Goal: Task Accomplishment & Management: Manage account settings

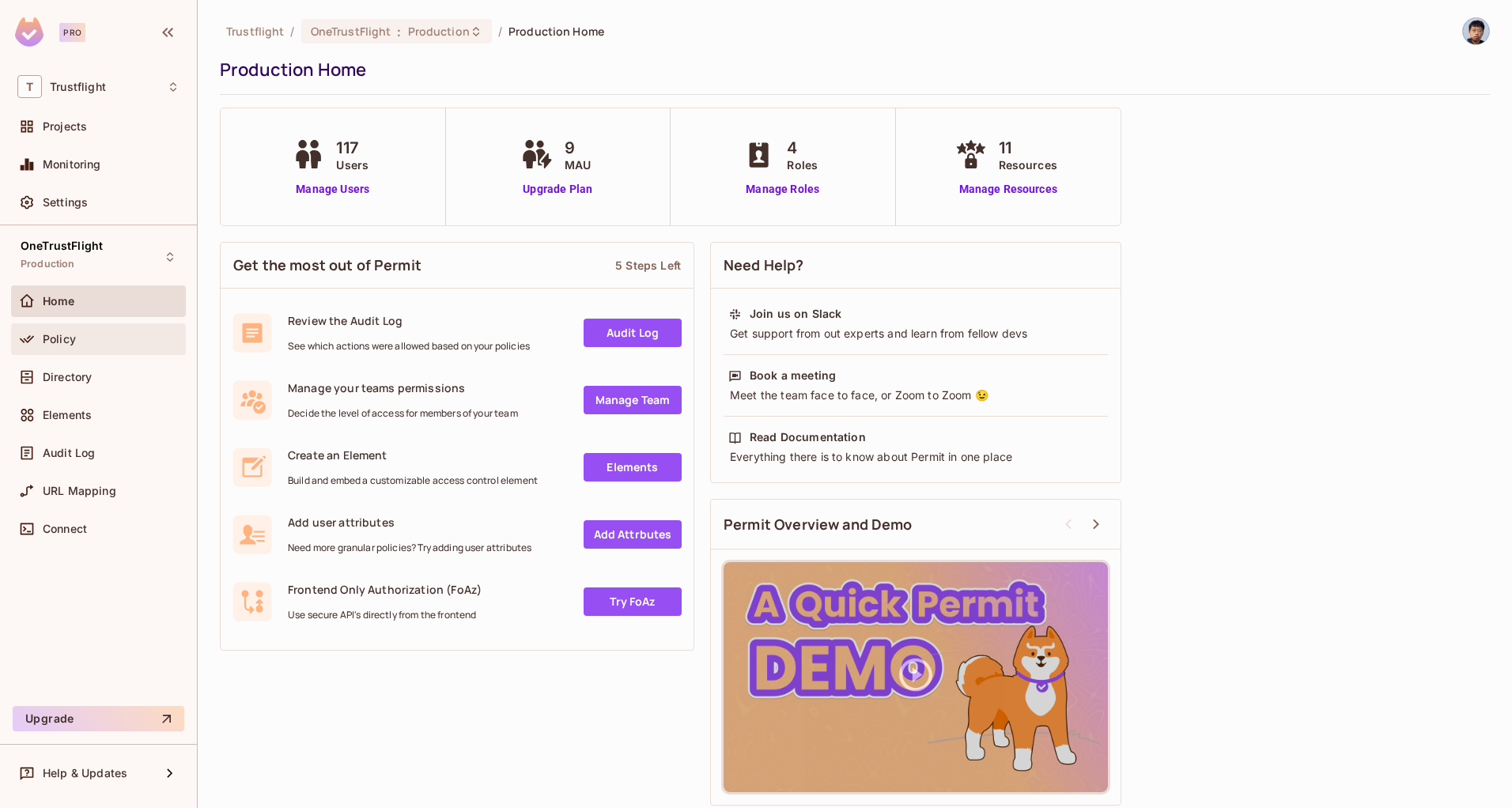
click at [123, 344] on div "Policy" at bounding box center [111, 339] width 137 height 13
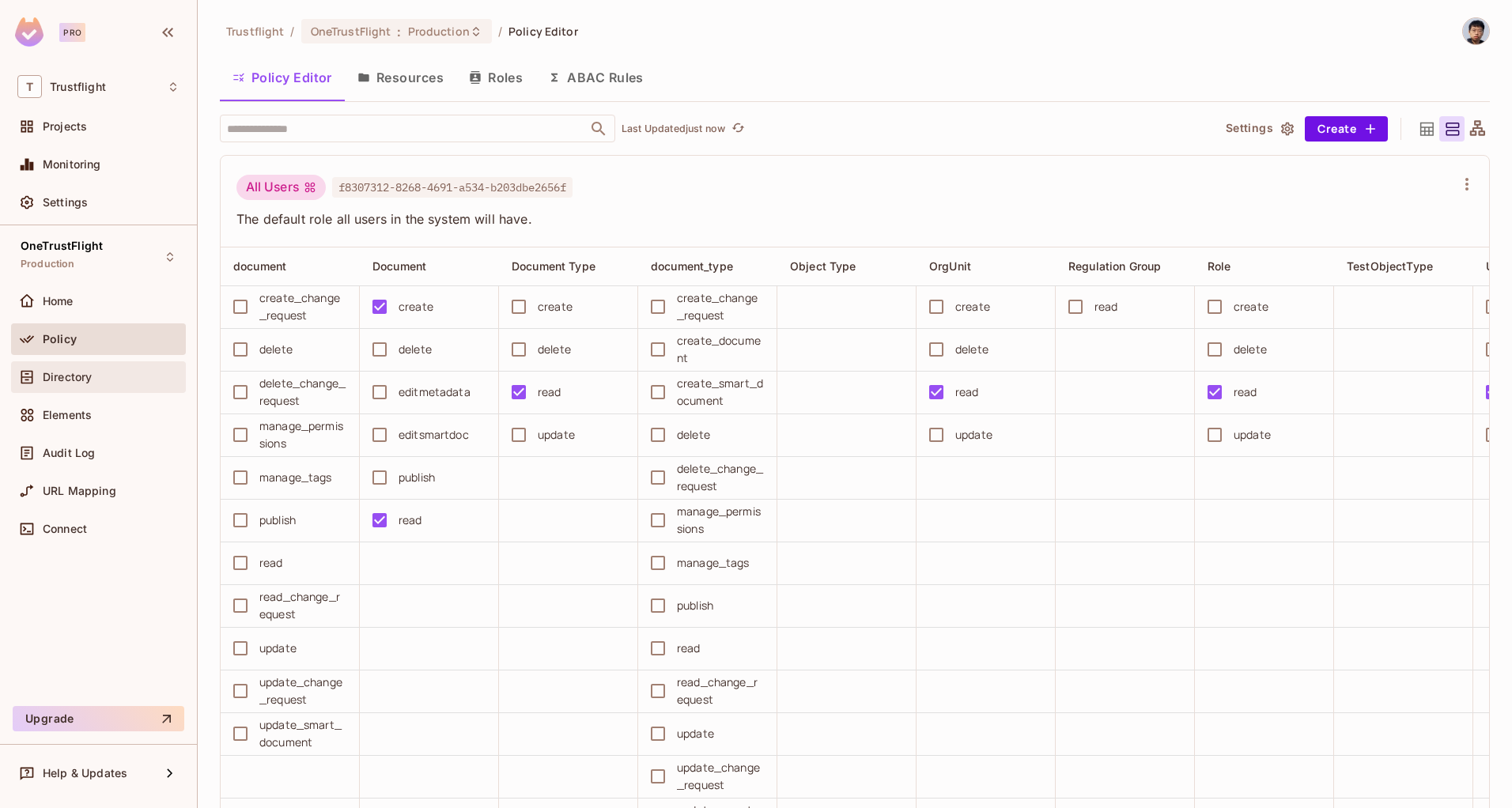
click at [103, 382] on div "Directory" at bounding box center [111, 377] width 137 height 13
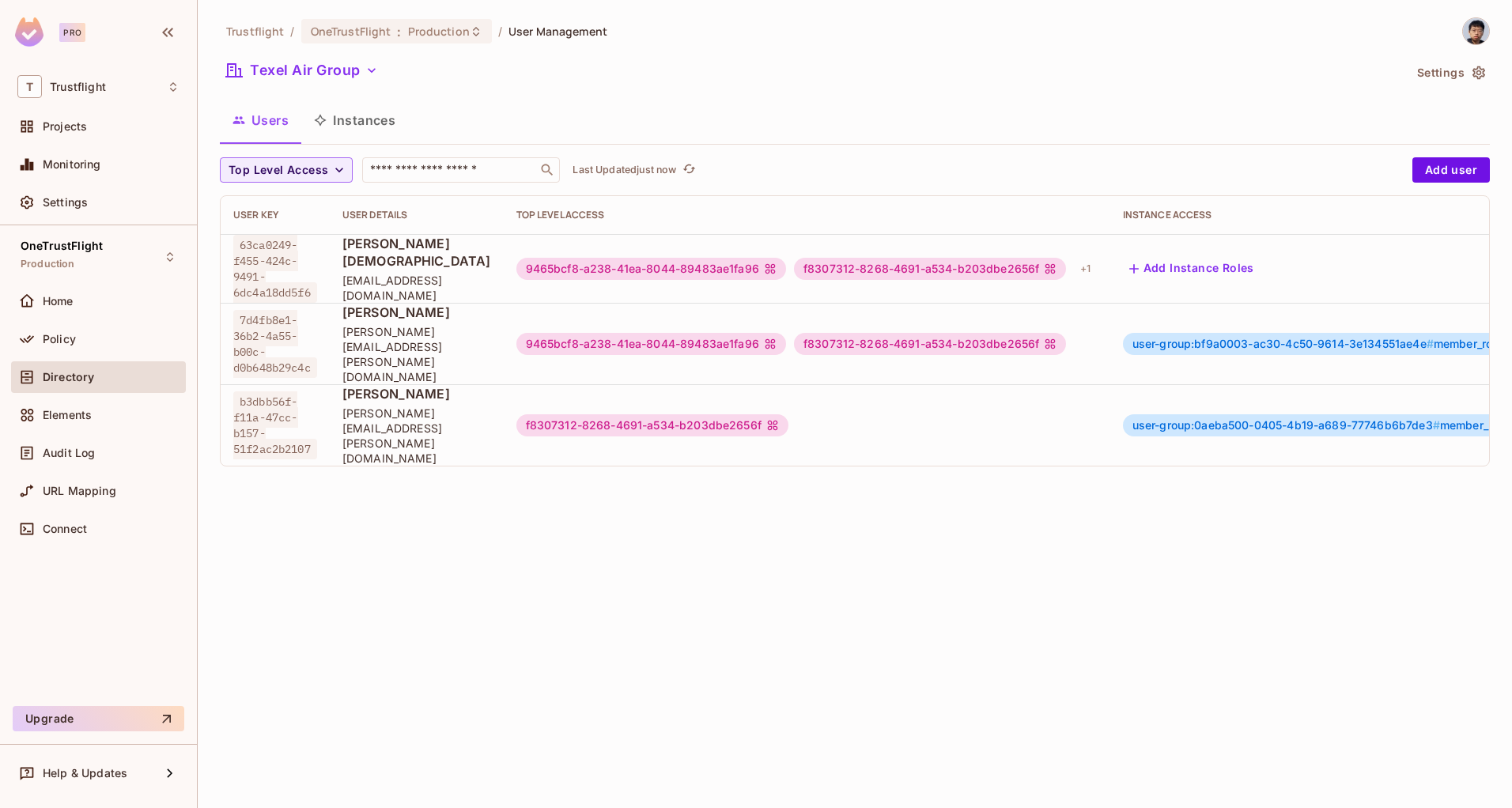
click at [1458, 70] on button "Settings" at bounding box center [1451, 73] width 79 height 25
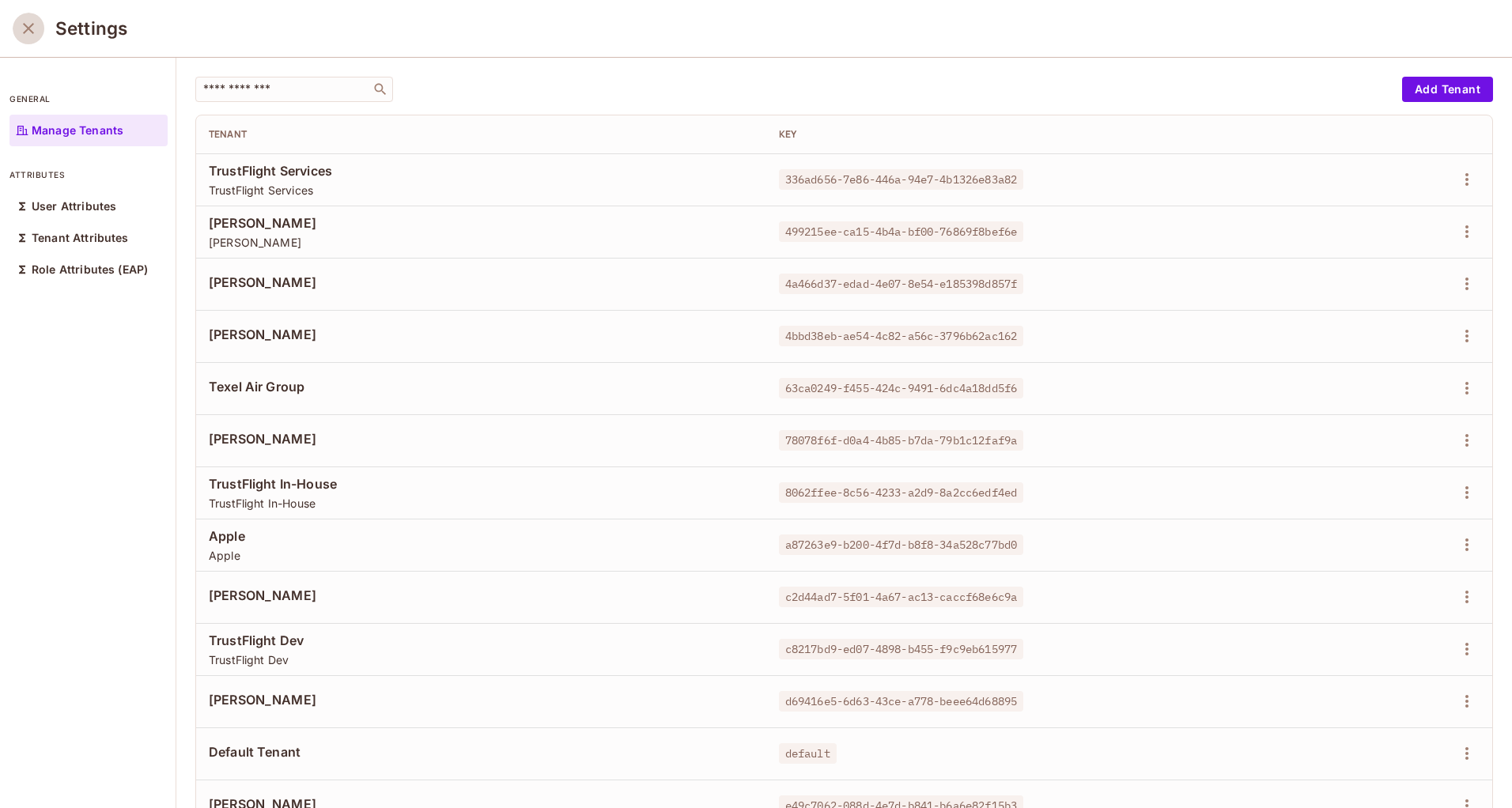
click at [30, 26] on icon "close" at bounding box center [28, 28] width 11 height 11
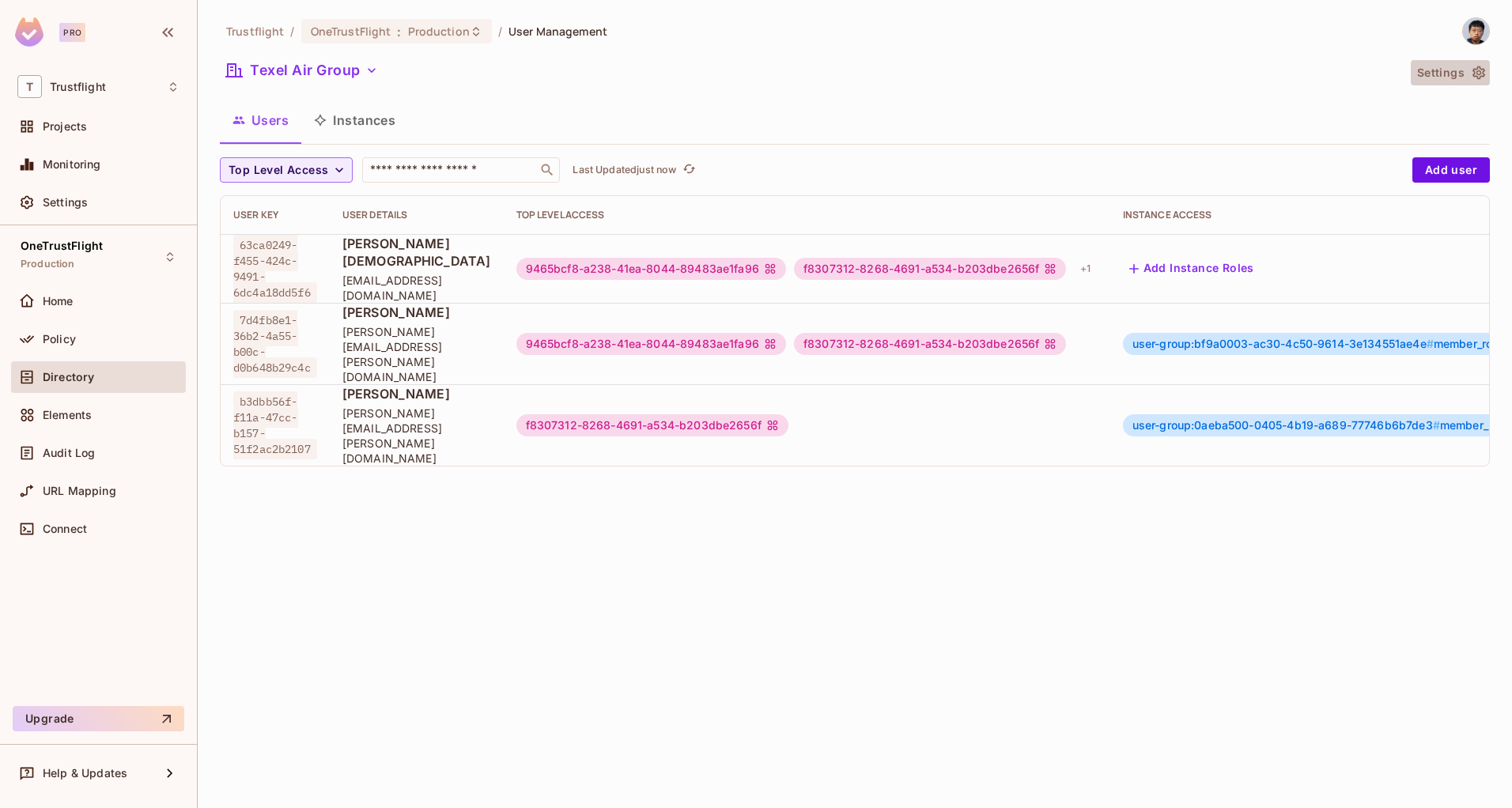
click at [1463, 65] on button "Settings" at bounding box center [1451, 73] width 79 height 25
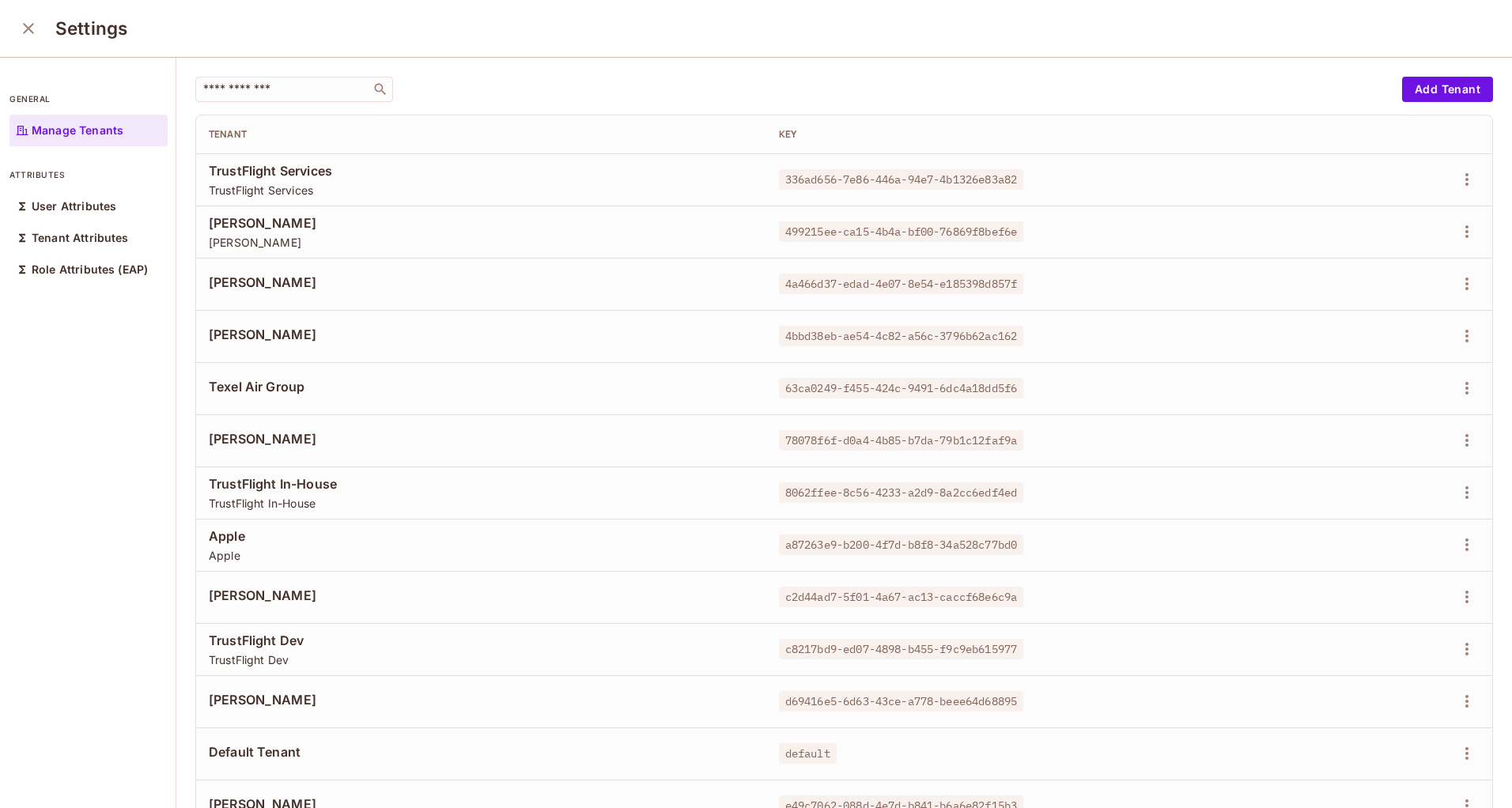
click at [29, 19] on icon "close" at bounding box center [29, 29] width 19 height 19
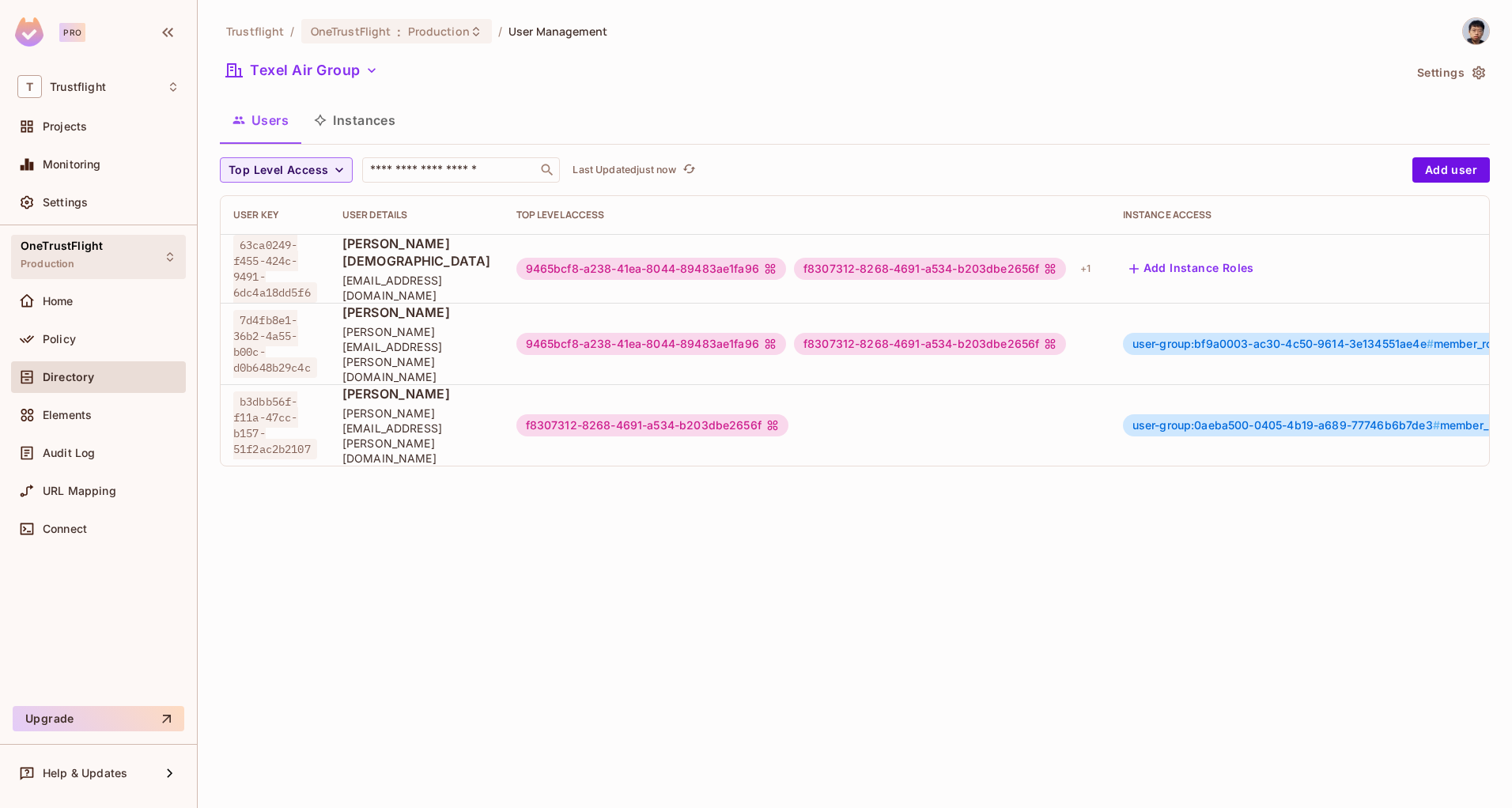
click at [55, 241] on span "OneTrustFlight" at bounding box center [62, 246] width 82 height 13
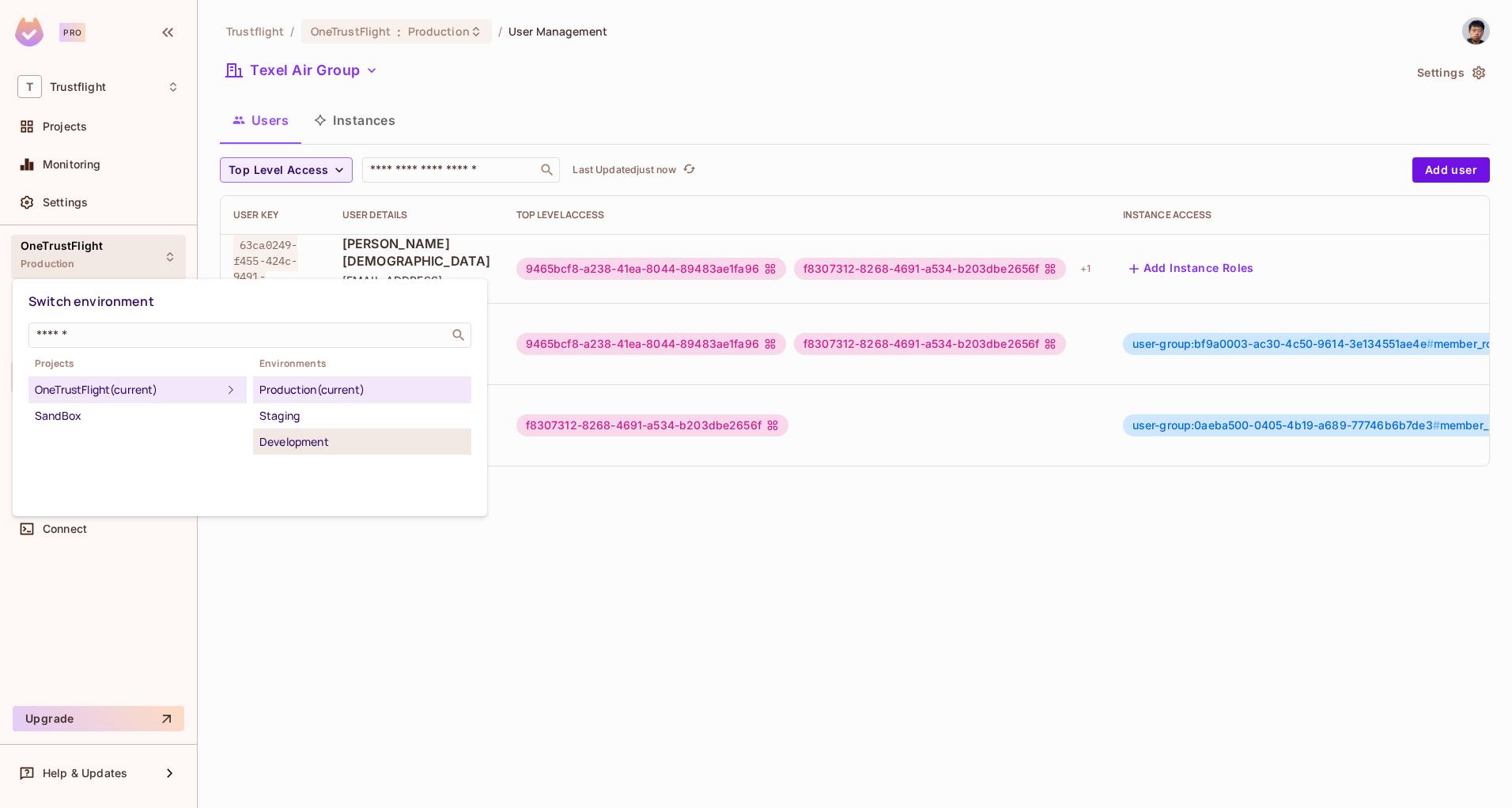
click at [321, 448] on div "Development" at bounding box center [362, 442] width 206 height 19
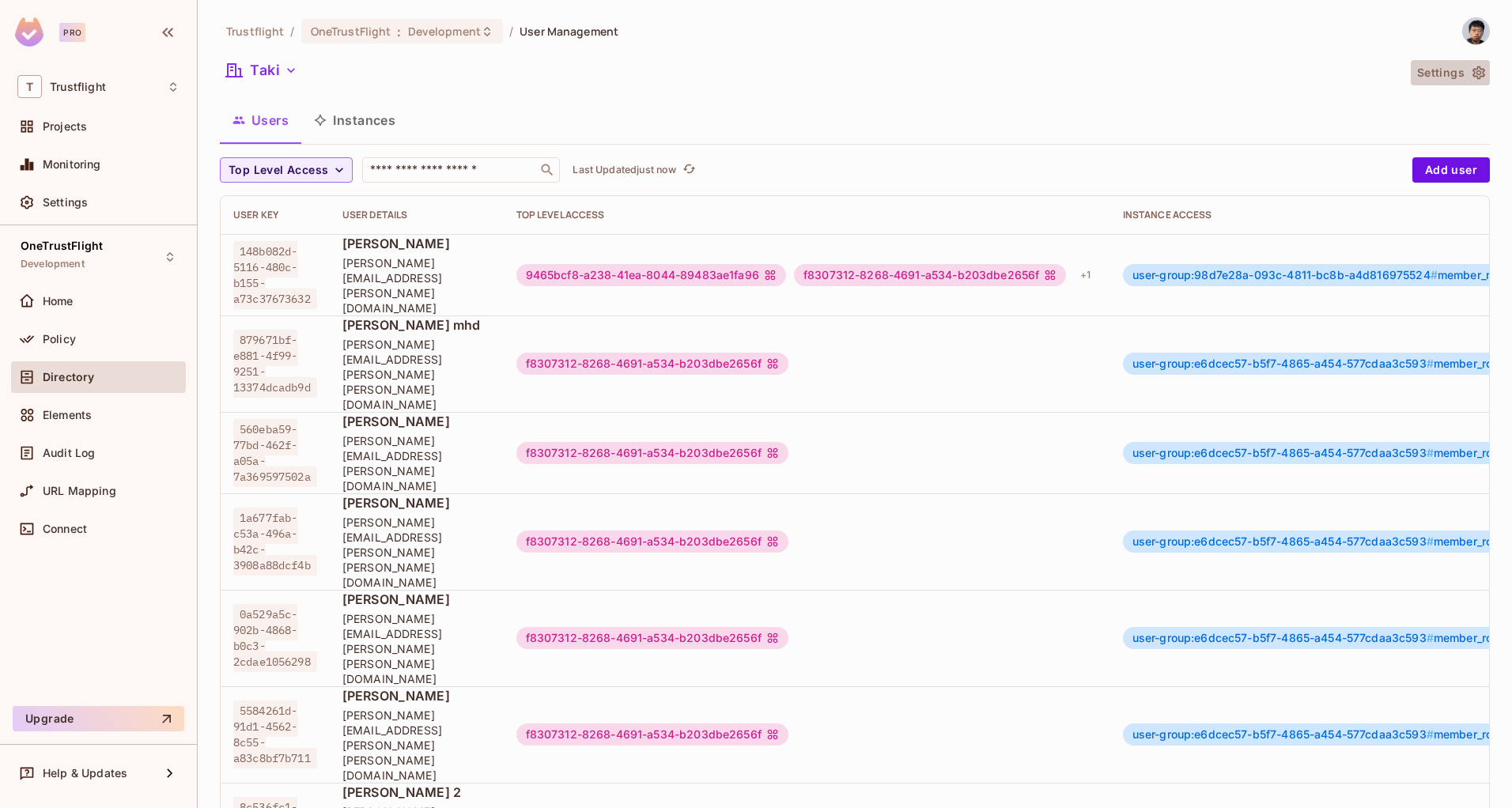
click at [1452, 79] on button "Settings" at bounding box center [1451, 73] width 79 height 25
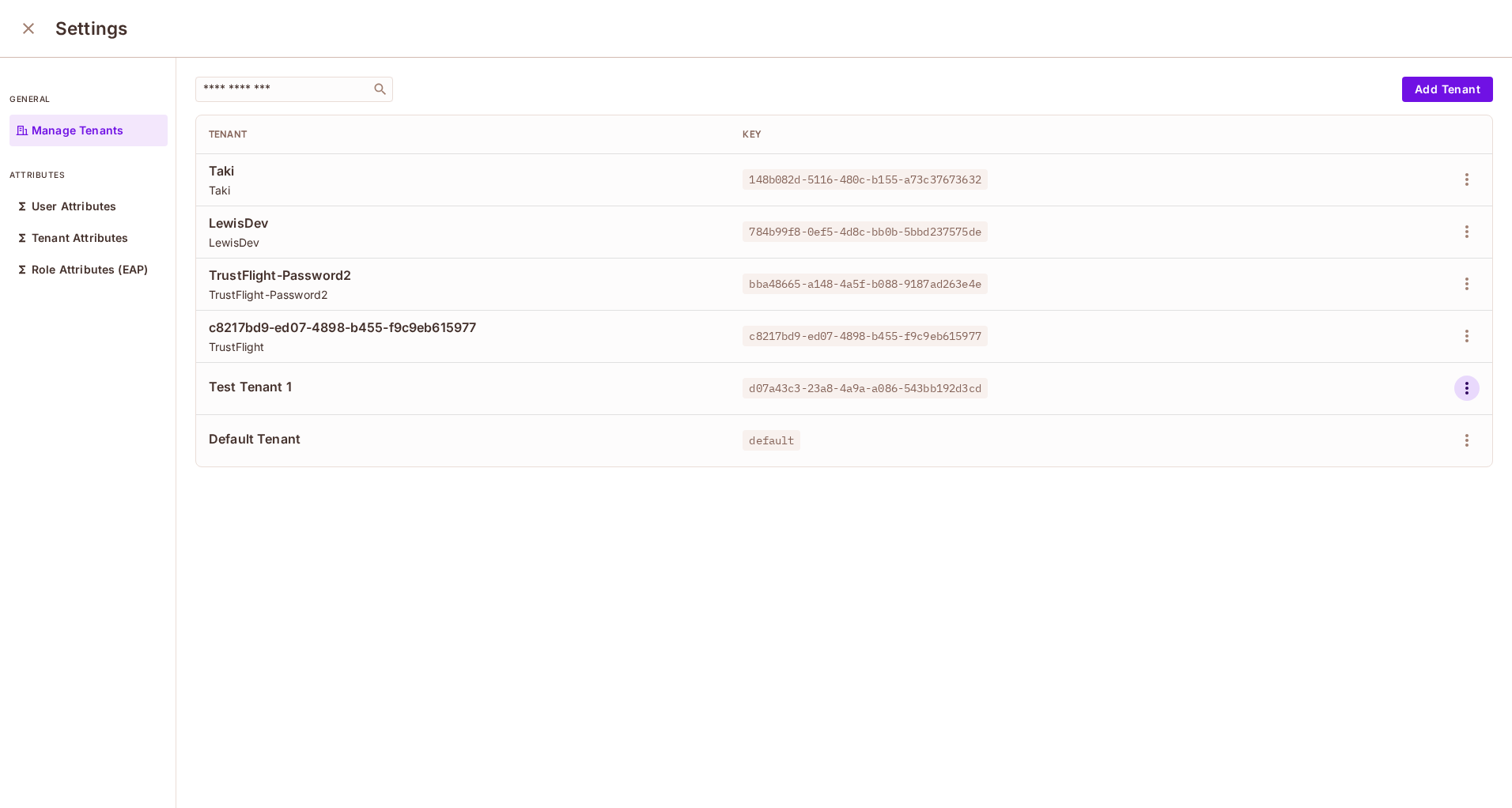
click at [1457, 391] on icon "button" at bounding box center [1467, 388] width 19 height 19
drag, startPoint x: 1387, startPoint y: 425, endPoint x: 1354, endPoint y: 459, distance: 47.4
click at [1354, 459] on ul "Edit Edit Attributes Delete Tenant" at bounding box center [1374, 460] width 140 height 117
click at [1353, 459] on div "Edit Attributes" at bounding box center [1388, 459] width 78 height 16
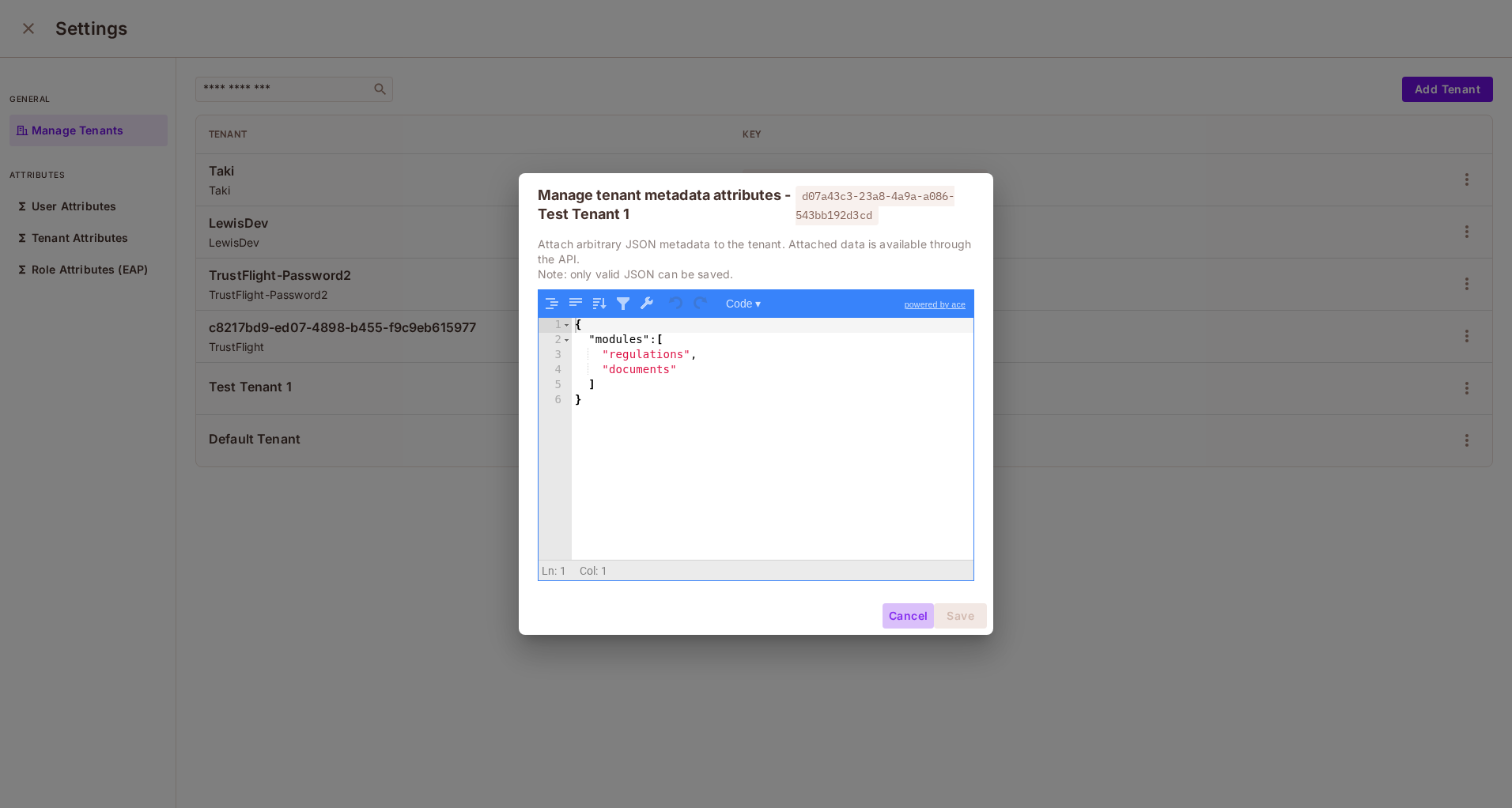
click at [899, 616] on button "Cancel" at bounding box center [908, 616] width 51 height 25
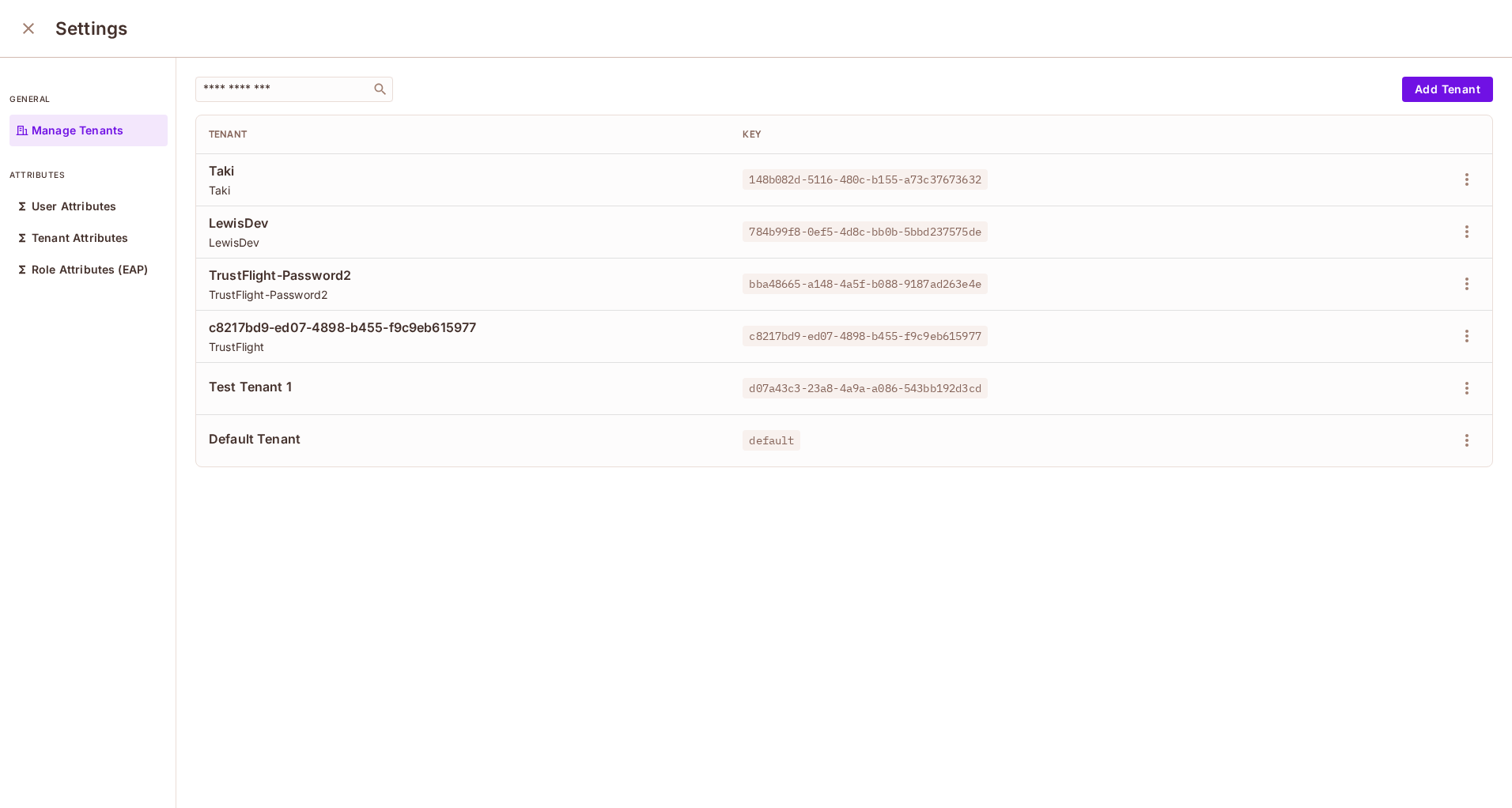
click at [35, 23] on icon "close" at bounding box center [29, 29] width 19 height 19
